Goal: Transaction & Acquisition: Download file/media

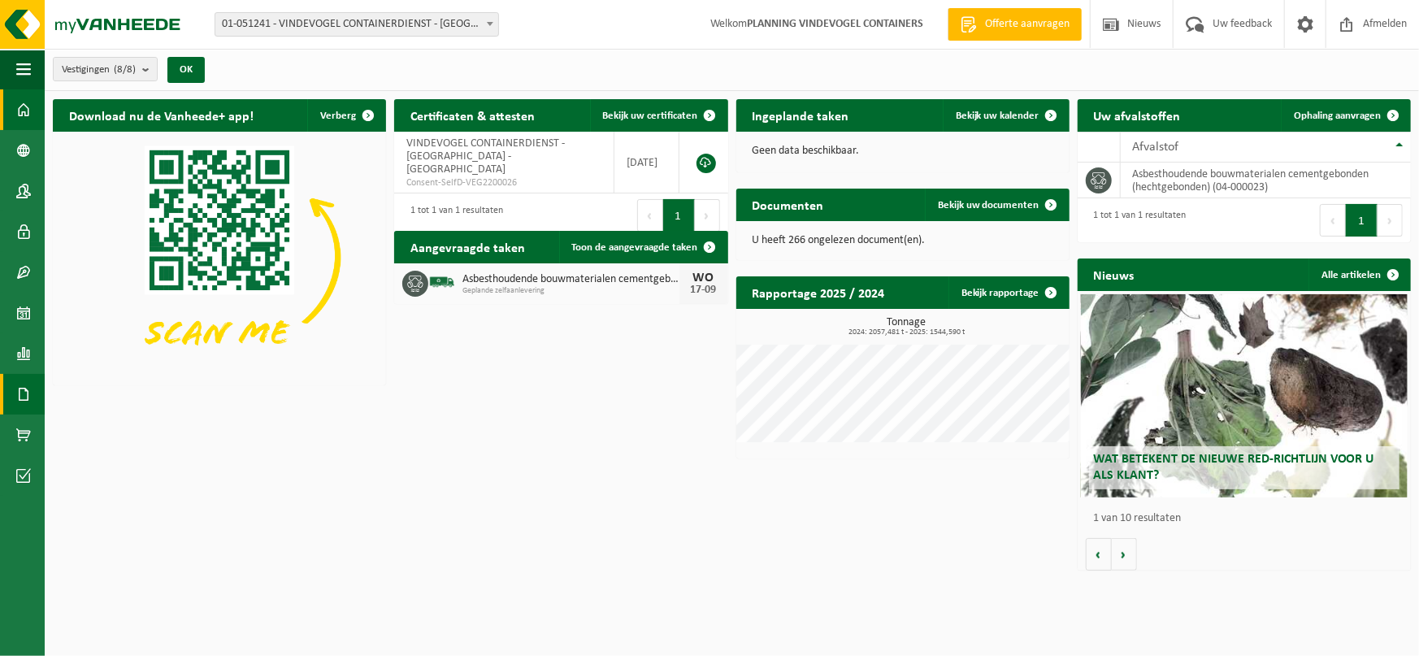
click at [16, 396] on span at bounding box center [23, 394] width 15 height 41
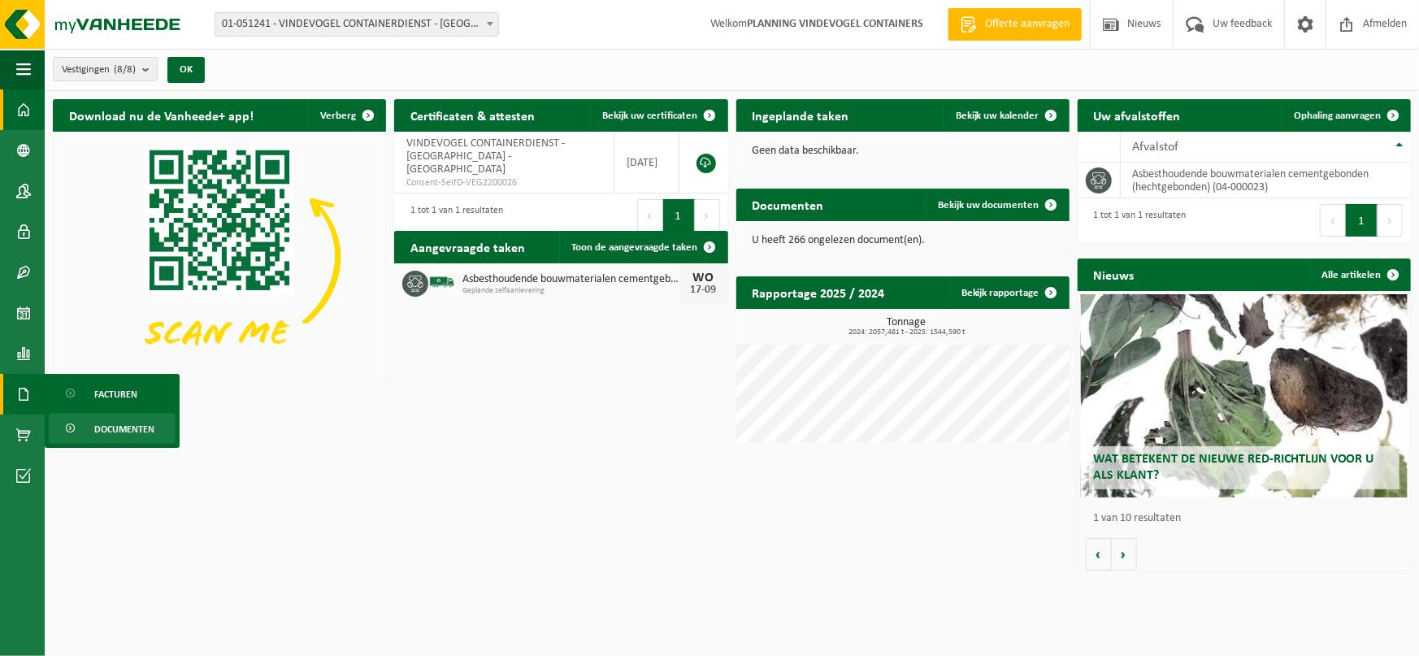
click at [100, 423] on span "Documenten" at bounding box center [124, 429] width 60 height 31
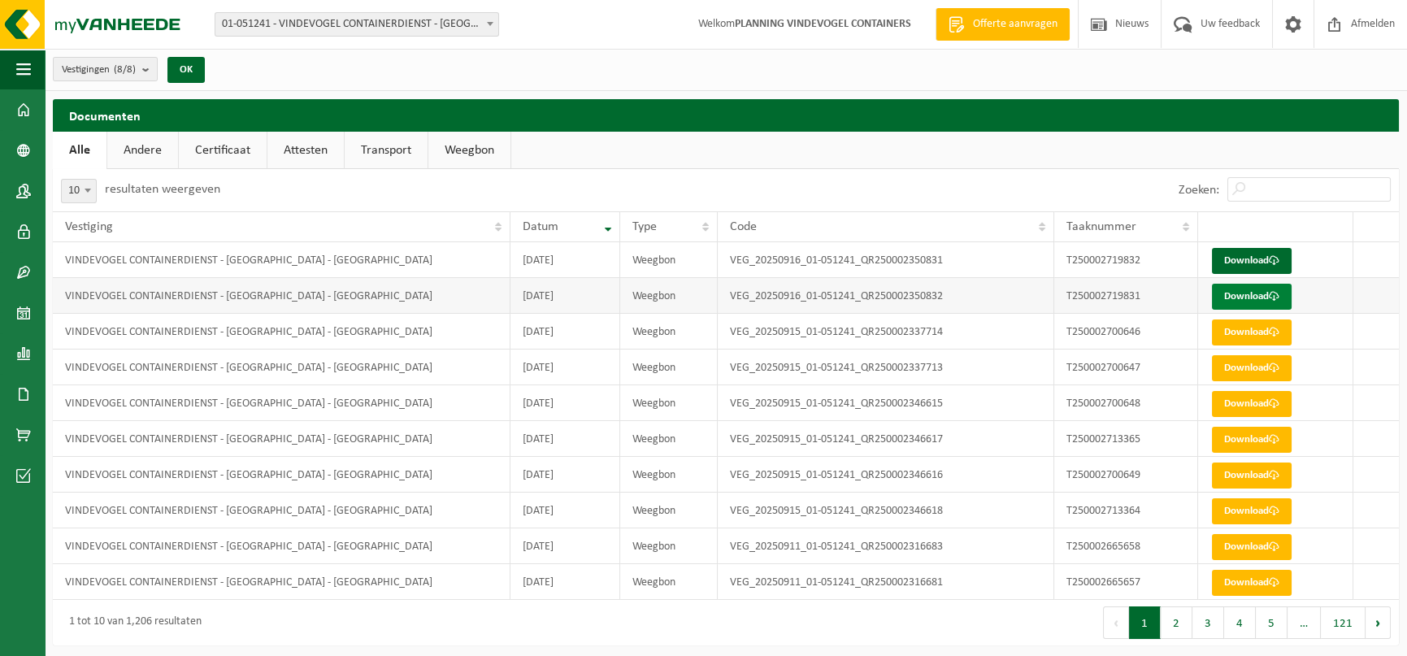
click at [1247, 293] on link "Download" at bounding box center [1252, 297] width 80 height 26
click at [1231, 268] on link "Download" at bounding box center [1252, 261] width 80 height 26
